Goal: Obtain resource: Download file/media

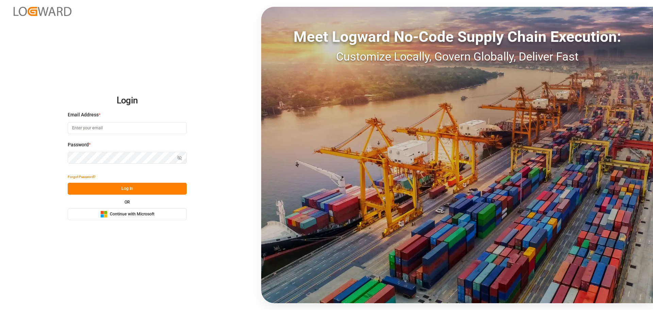
click at [118, 213] on span "Continue with Microsoft" at bounding box center [132, 214] width 45 height 6
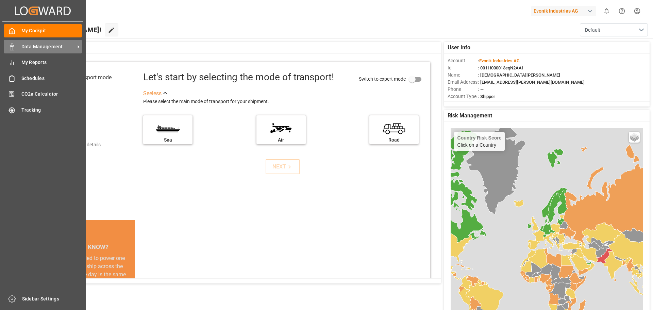
click at [39, 47] on span "Data Management" at bounding box center [48, 46] width 54 height 7
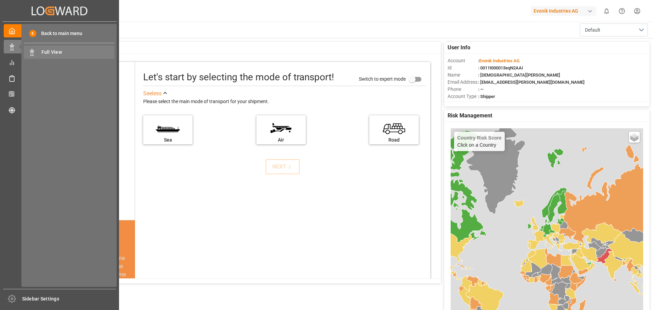
click at [90, 53] on span "Full View" at bounding box center [78, 52] width 73 height 7
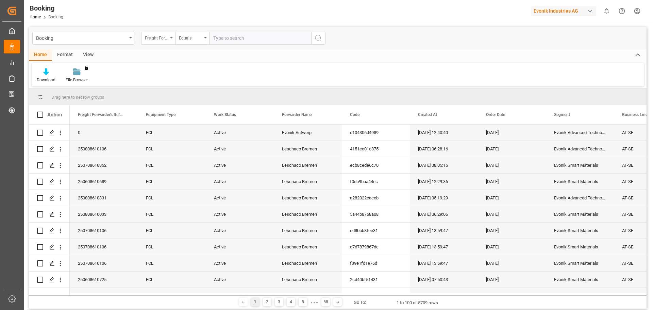
click at [164, 35] on div "Freight Forwarder's Reference No." at bounding box center [156, 37] width 23 height 8
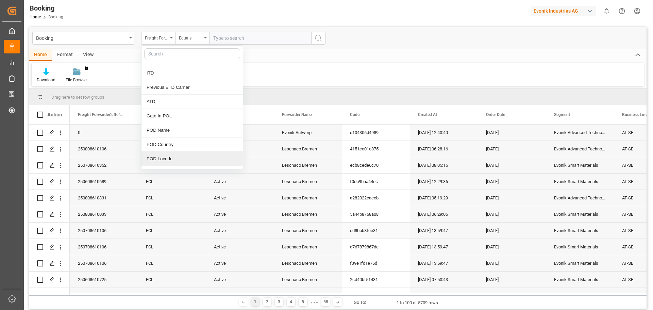
scroll to position [681, 0]
click at [177, 37] on div "Equals" at bounding box center [192, 38] width 34 height 13
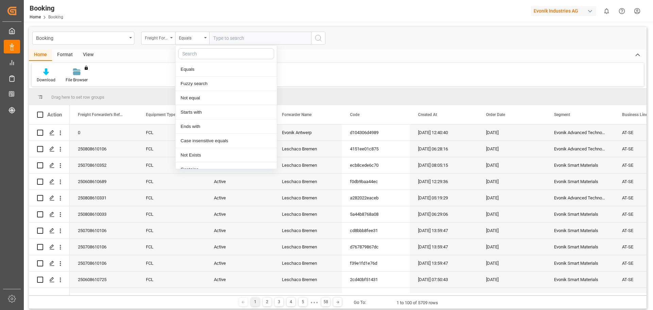
click at [173, 37] on div "Freight Forwarder's Reference No." at bounding box center [158, 38] width 34 height 13
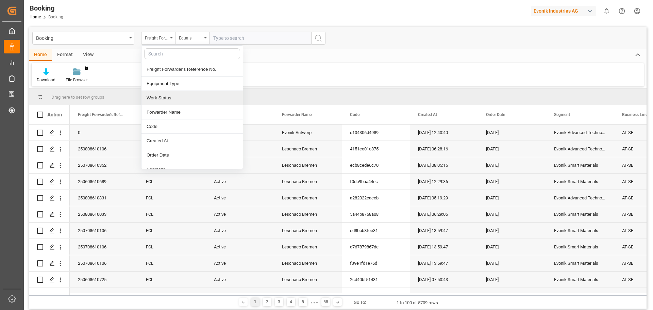
click at [170, 99] on div "Work Status" at bounding box center [192, 98] width 101 height 14
click at [220, 39] on input "text" at bounding box center [260, 38] width 102 height 13
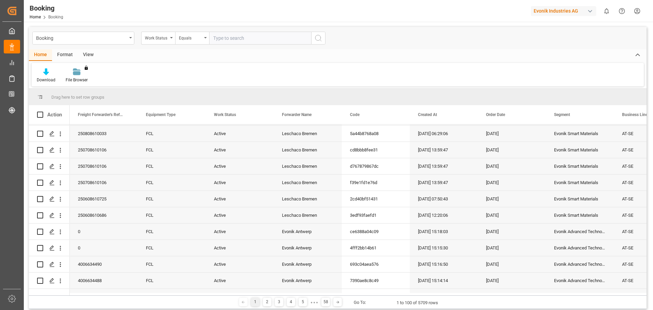
scroll to position [0, 0]
click at [227, 115] on span "Work Status" at bounding box center [225, 114] width 22 height 5
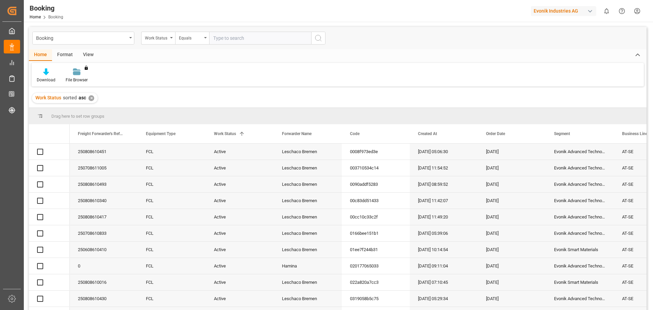
click at [226, 36] on input "text" at bounding box center [260, 38] width 102 height 13
click at [245, 135] on span at bounding box center [242, 134] width 6 height 6
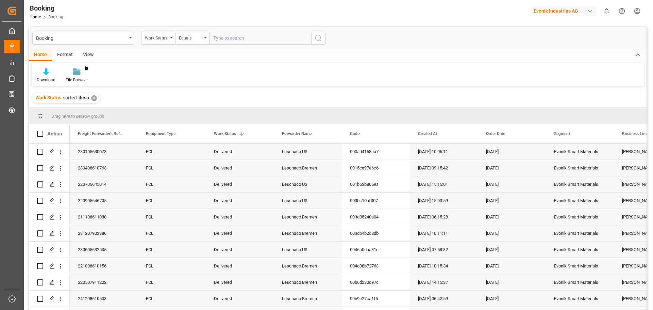
click at [240, 42] on input "text" at bounding box center [260, 38] width 102 height 13
type input "delivered"
click at [492, 171] on div "[DATE]" at bounding box center [512, 168] width 68 height 16
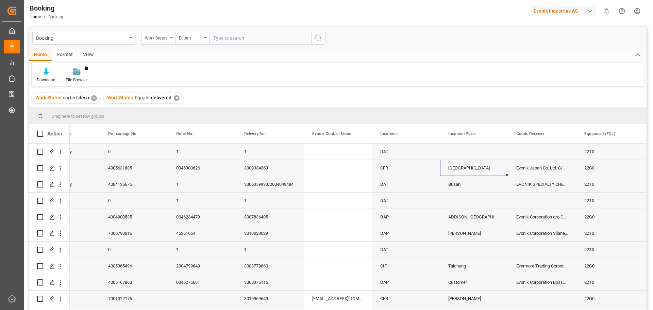
click at [166, 34] on div "Work Status" at bounding box center [156, 37] width 23 height 8
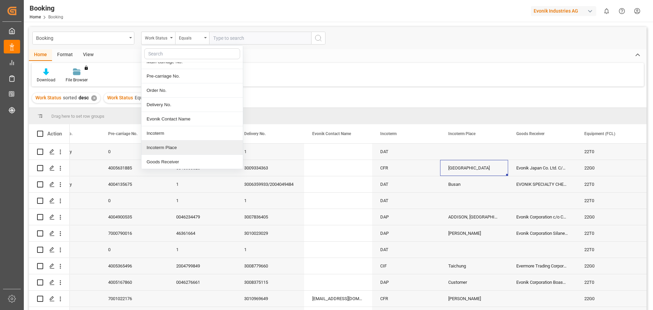
click at [163, 146] on div "Incoterm Place" at bounding box center [192, 148] width 101 height 14
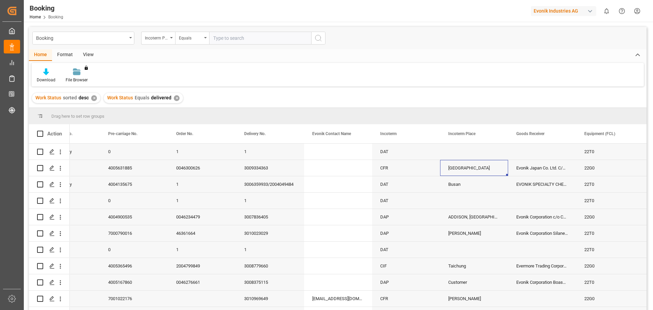
click at [231, 36] on input "text" at bounding box center [260, 38] width 102 height 13
type input "[US_STATE]"
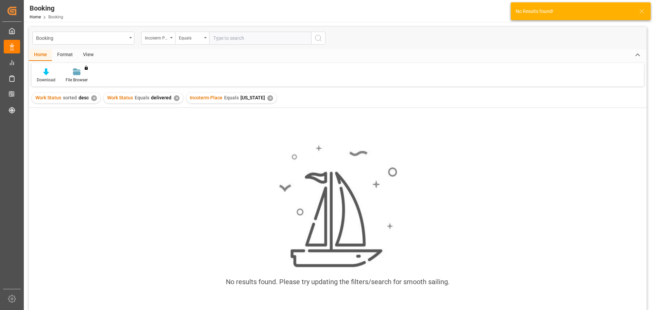
click at [247, 39] on input "text" at bounding box center [260, 38] width 102 height 13
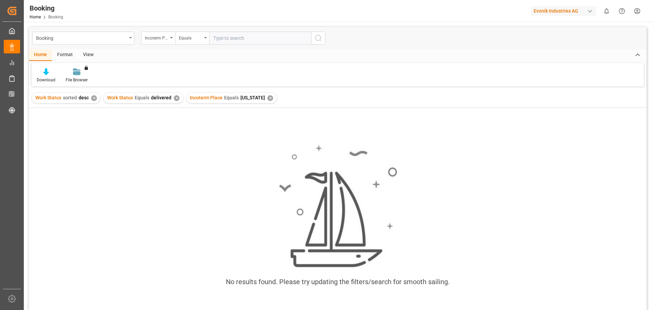
click at [267, 97] on div "✕" at bounding box center [270, 98] width 6 height 6
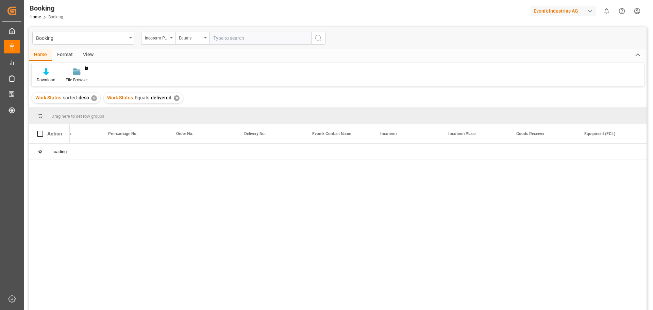
click at [224, 39] on input "text" at bounding box center [260, 38] width 102 height 13
click at [205, 37] on div "Equals" at bounding box center [192, 38] width 34 height 13
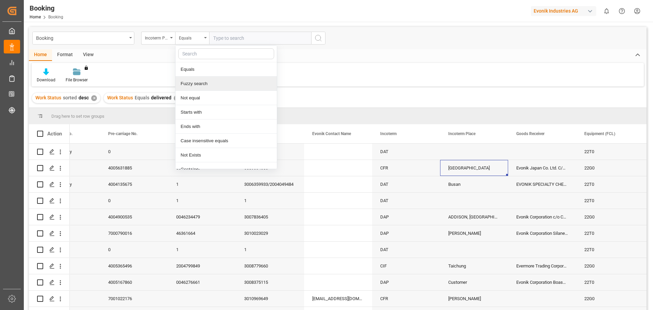
click at [195, 88] on div "Fuzzy search" at bounding box center [226, 84] width 101 height 14
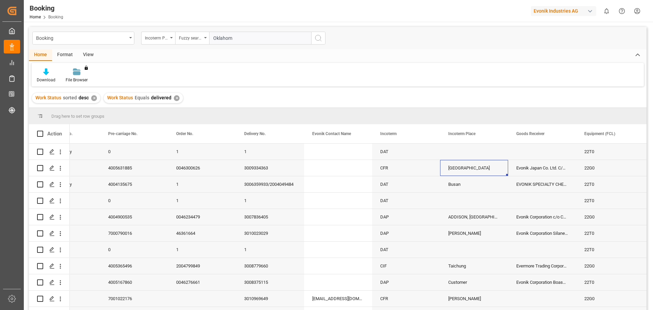
type input "[US_STATE]"
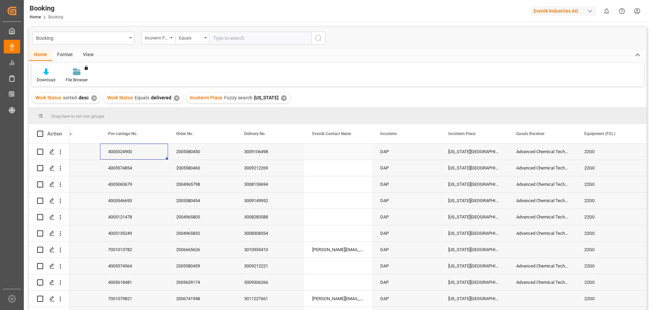
click at [124, 150] on div "4005524900" at bounding box center [134, 152] width 68 height 16
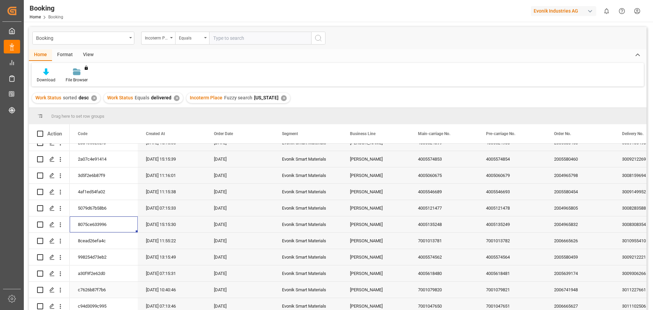
scroll to position [14, 0]
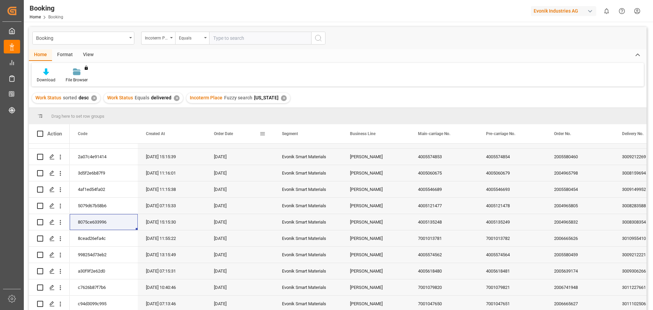
click at [264, 134] on span at bounding box center [263, 134] width 6 height 6
click at [224, 131] on div "Order Date" at bounding box center [237, 133] width 46 height 19
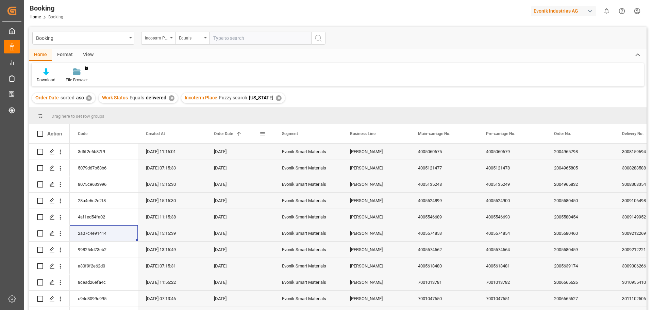
click at [229, 136] on span "Order Date" at bounding box center [223, 133] width 19 height 5
click at [215, 157] on div "[DATE]" at bounding box center [240, 152] width 68 height 16
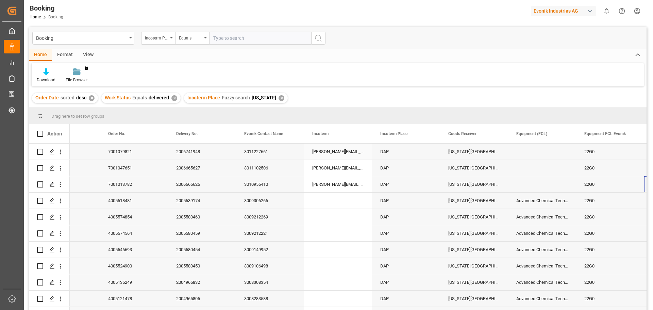
scroll to position [0, 718]
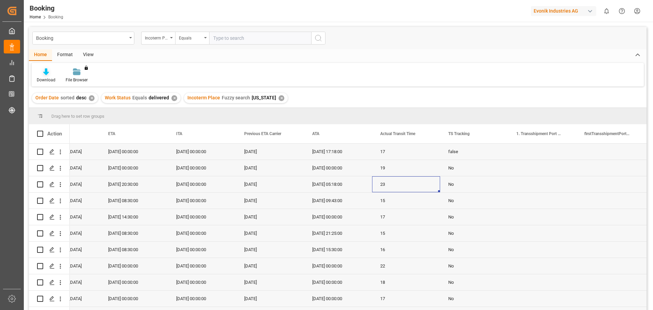
click at [42, 71] on div at bounding box center [46, 71] width 19 height 7
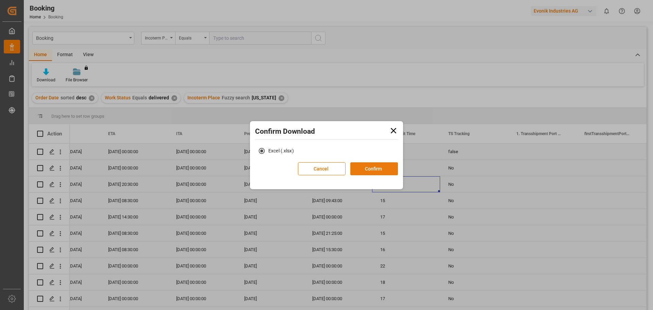
click at [381, 170] on button "Confirm" at bounding box center [375, 168] width 48 height 13
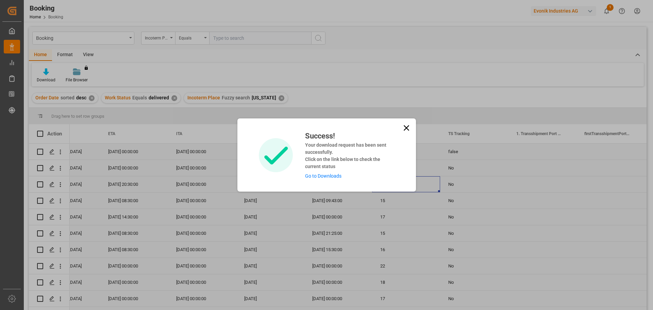
click at [318, 177] on link "Go to Downloads" at bounding box center [323, 175] width 36 height 5
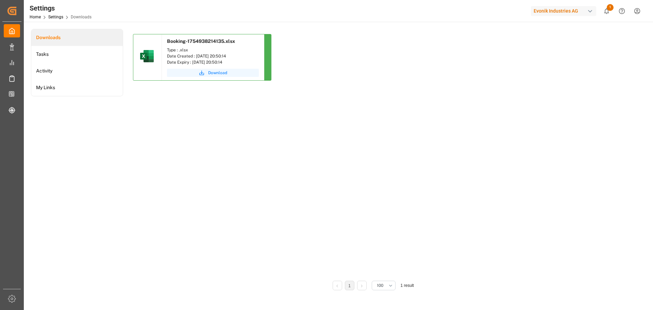
click at [220, 74] on span "Download" at bounding box center [217, 73] width 19 height 6
